Goal: Transaction & Acquisition: Book appointment/travel/reservation

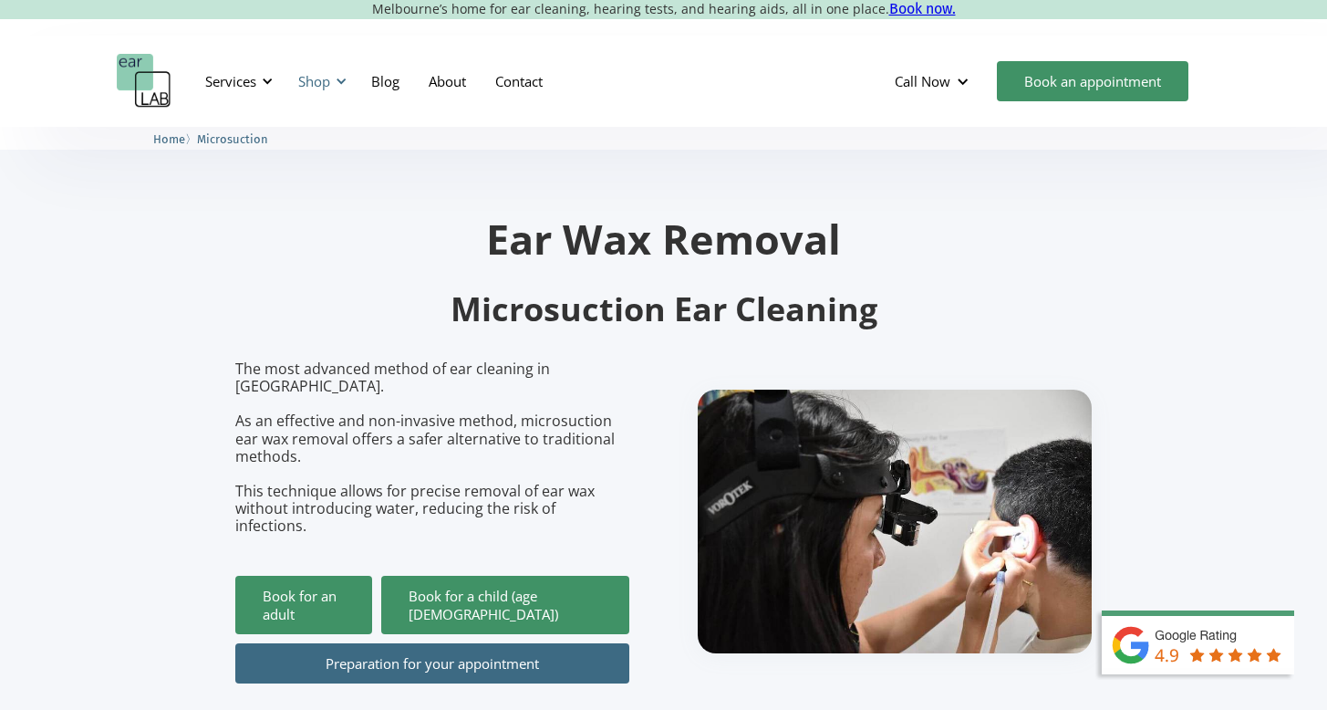
click at [335, 80] on div "Shop" at bounding box center [319, 81] width 65 height 55
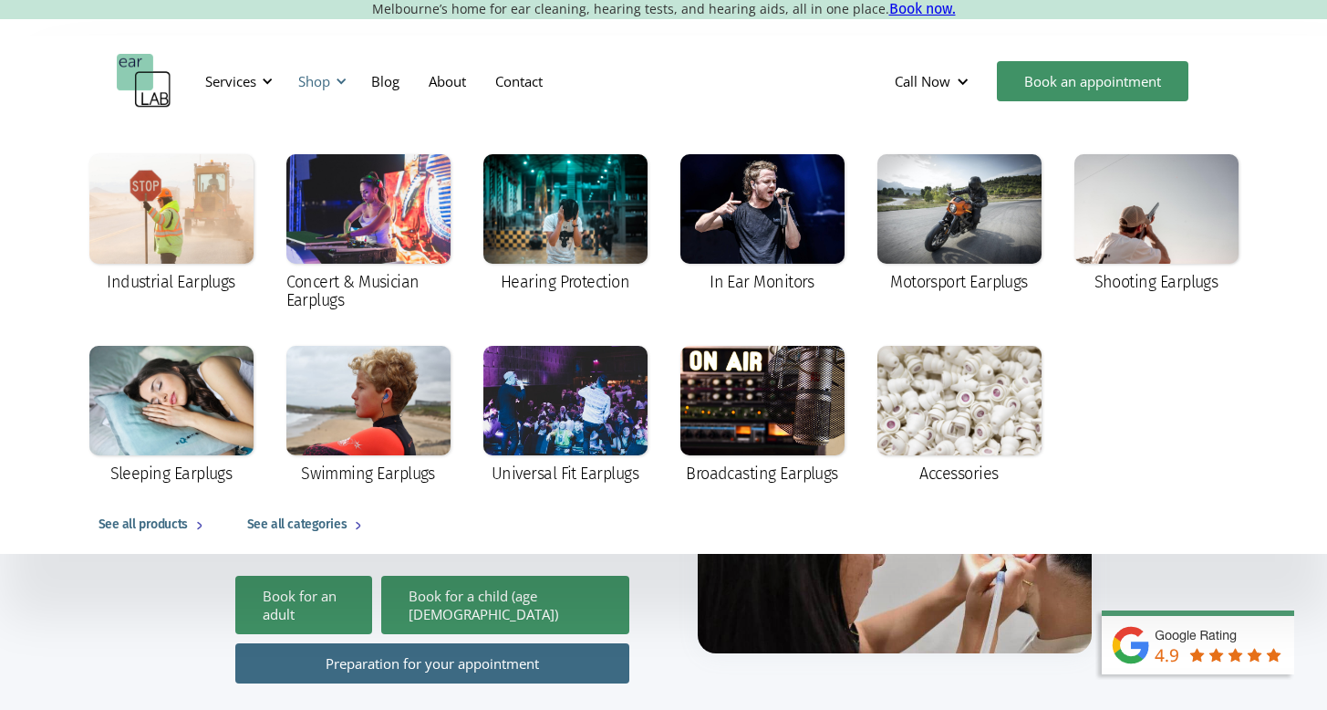
click at [337, 82] on div at bounding box center [341, 81] width 13 height 13
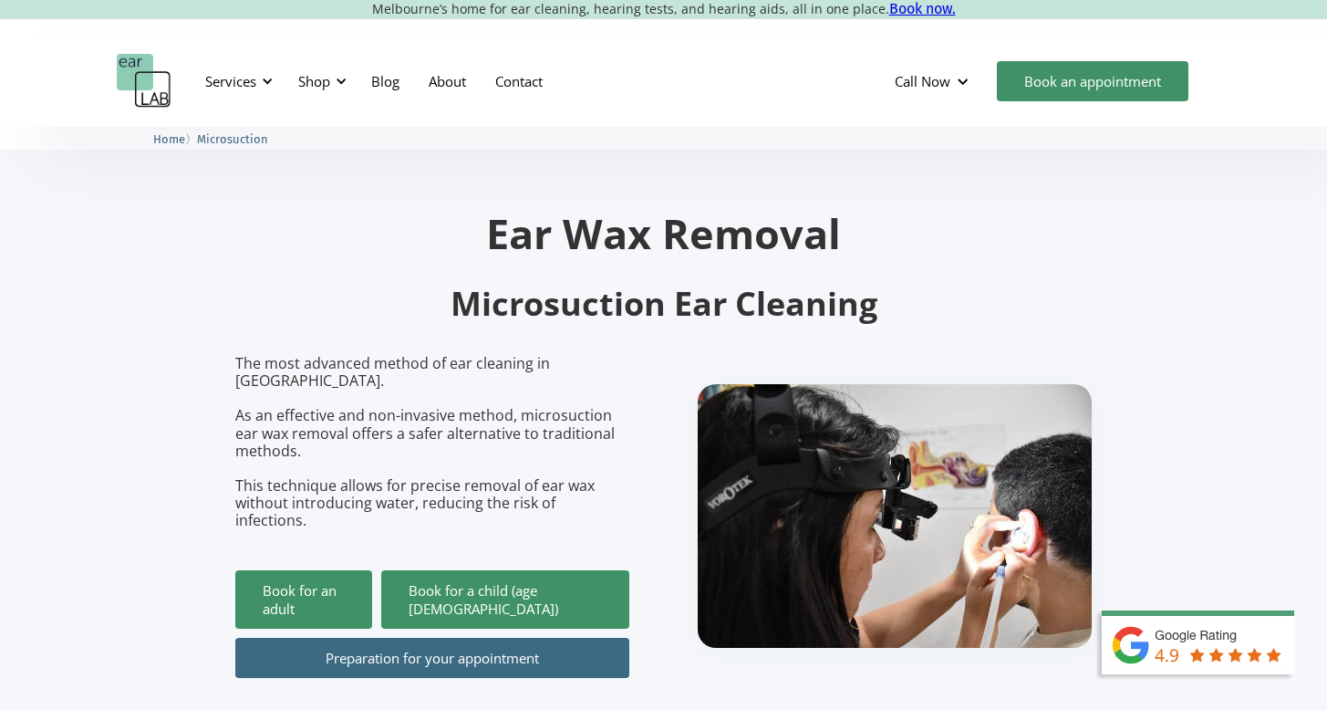
scroll to position [17, 0]
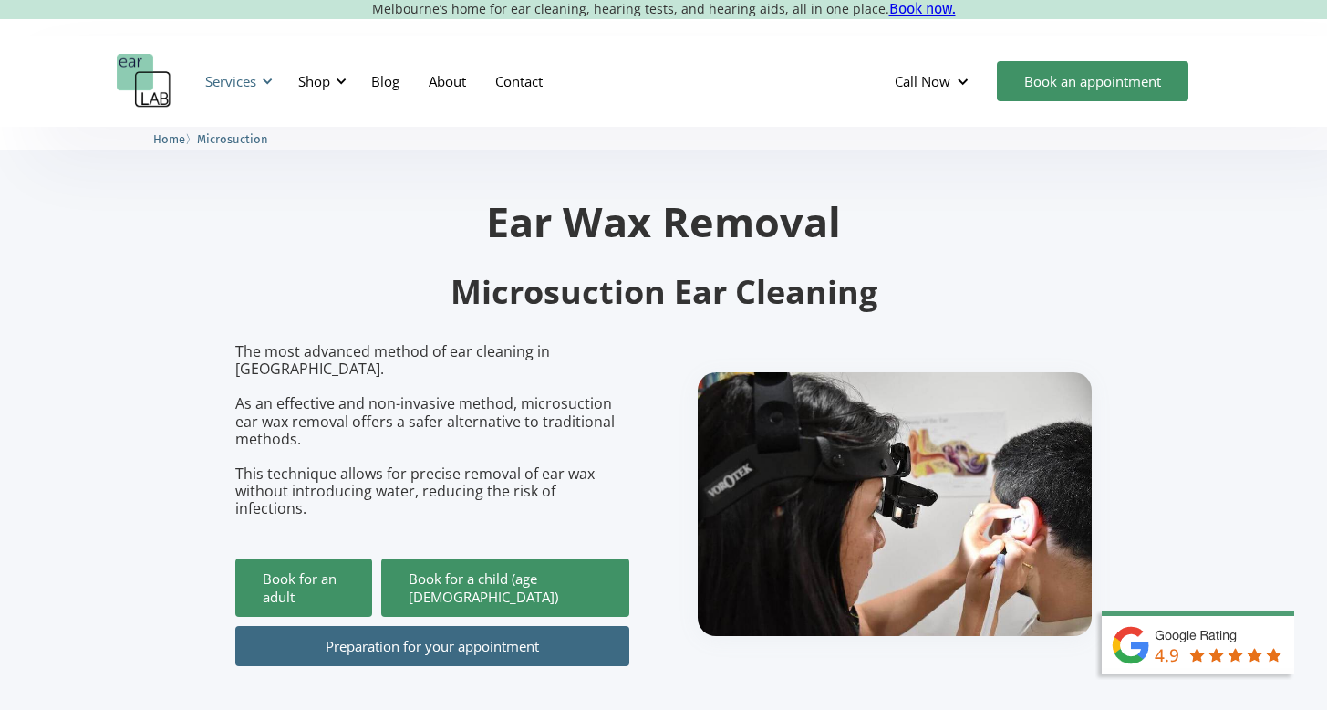
click at [248, 79] on div "Services" at bounding box center [230, 81] width 51 height 18
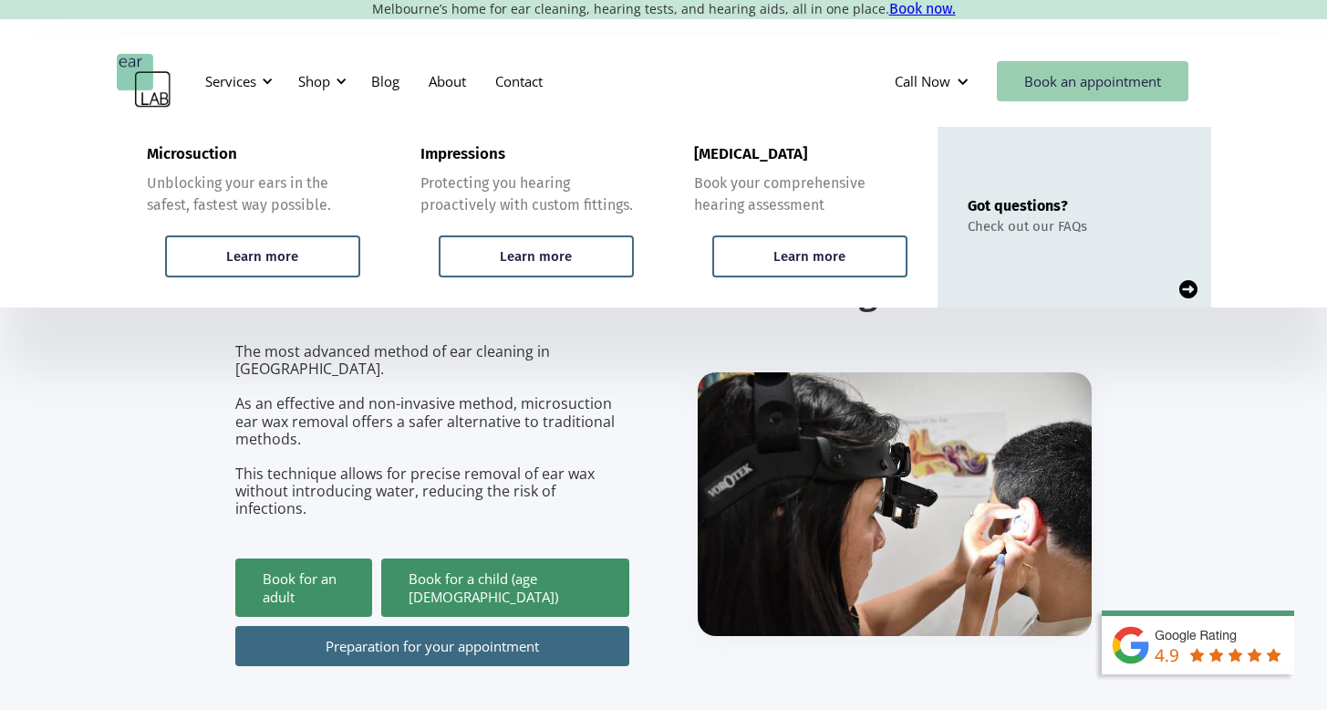
click at [1048, 70] on link "Book an appointment" at bounding box center [1093, 81] width 192 height 40
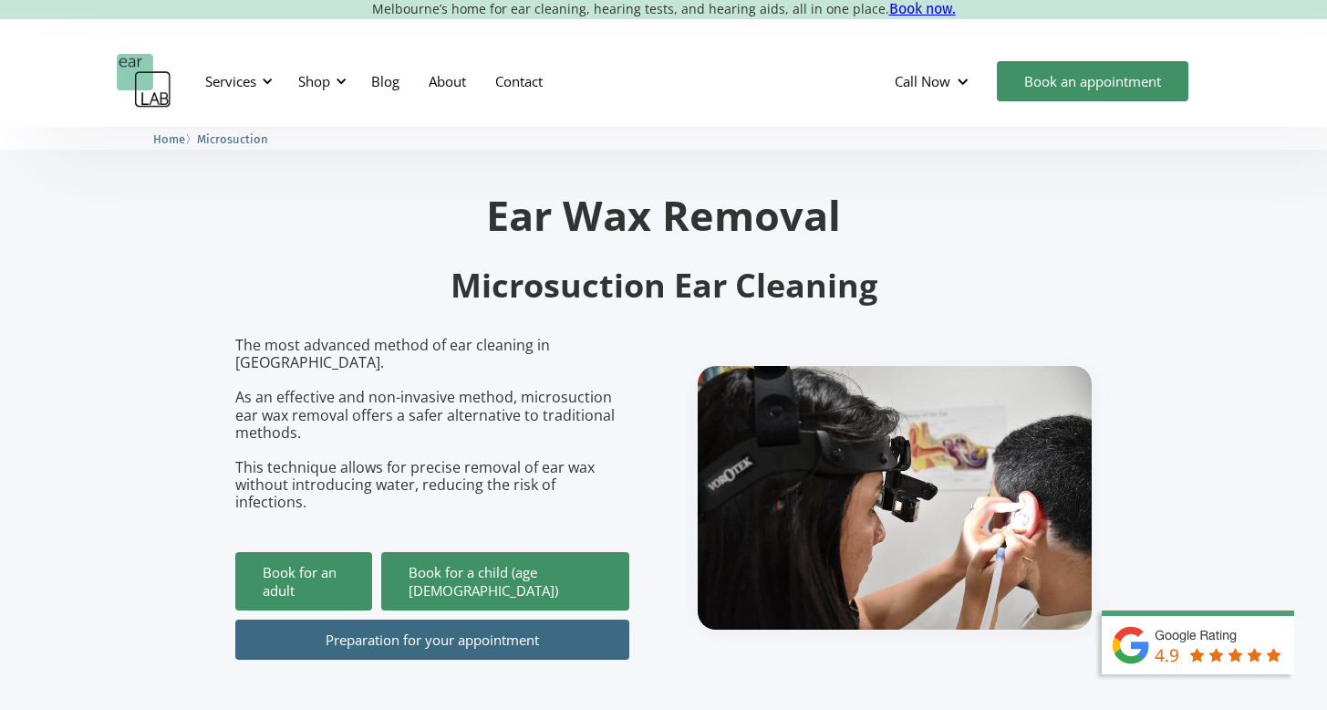
scroll to position [22, 0]
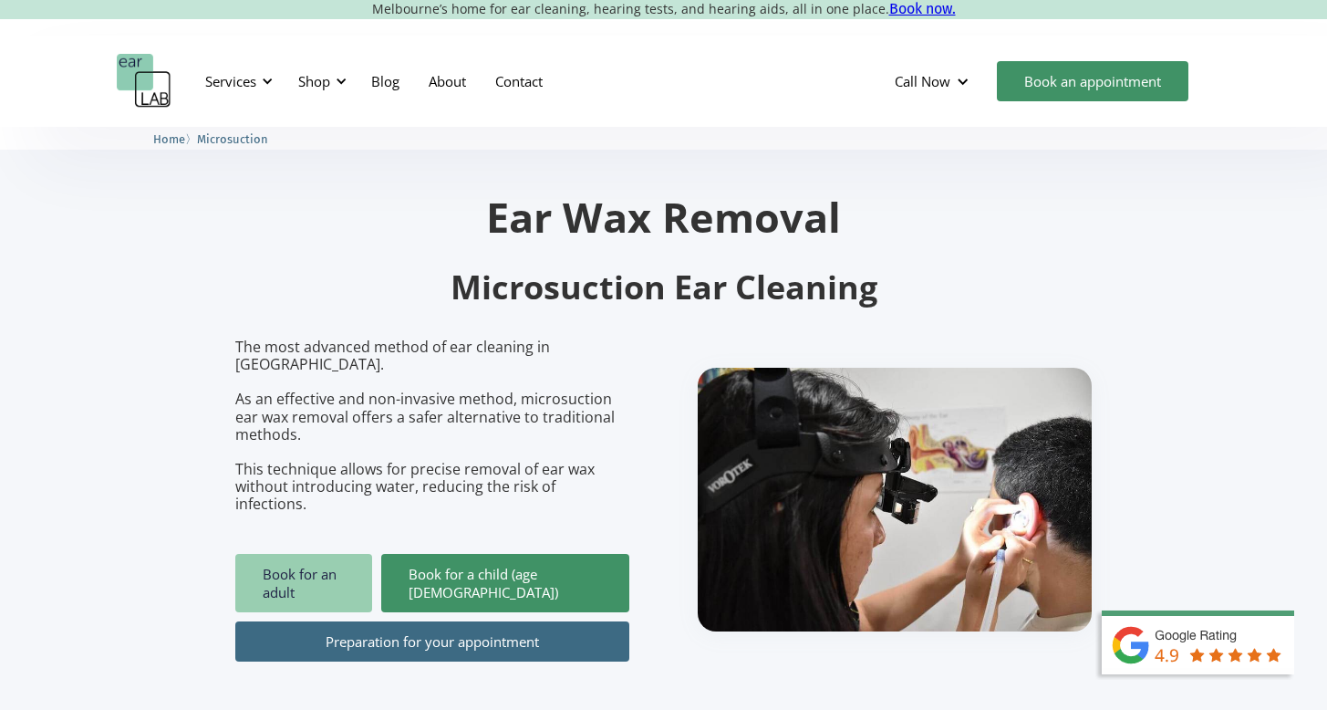
click at [327, 554] on link "Book for an adult" at bounding box center [303, 583] width 137 height 58
